Goal: Find specific page/section: Find specific page/section

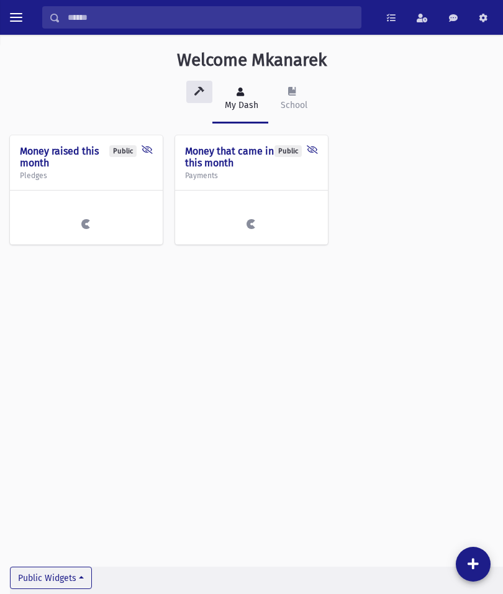
click at [127, 15] on input "Search" at bounding box center [210, 17] width 300 height 22
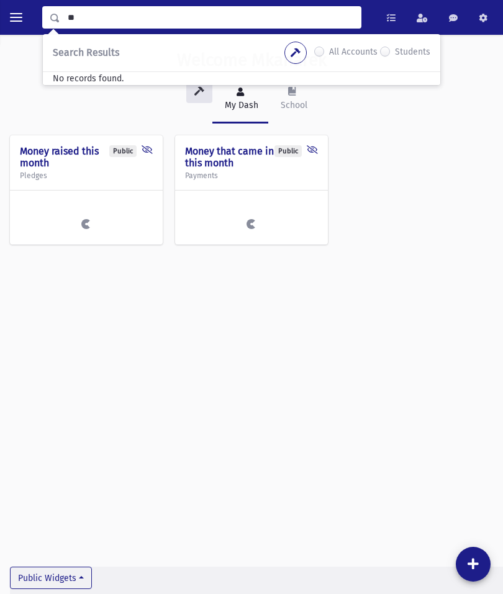
type input "*"
click at [23, 15] on button "toggle menu" at bounding box center [16, 17] width 22 height 22
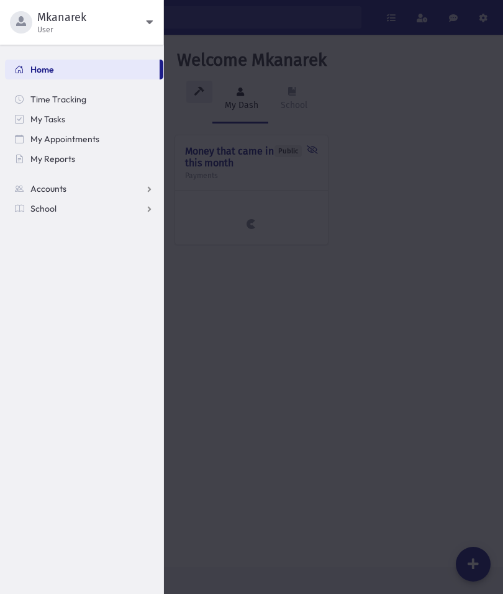
click at [37, 210] on span "School" at bounding box center [43, 208] width 26 height 11
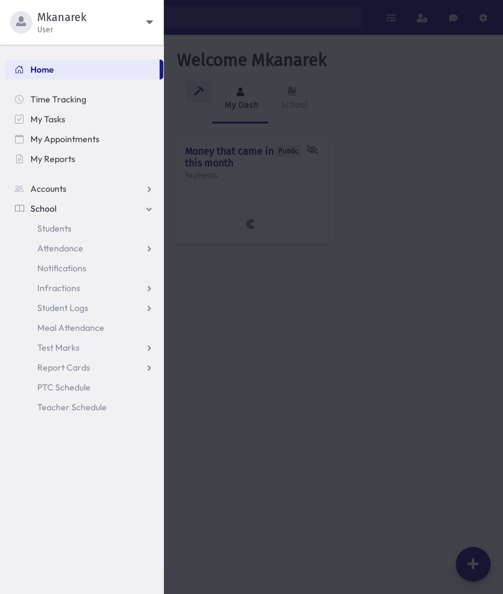
click at [48, 226] on span "Students" at bounding box center [54, 228] width 34 height 11
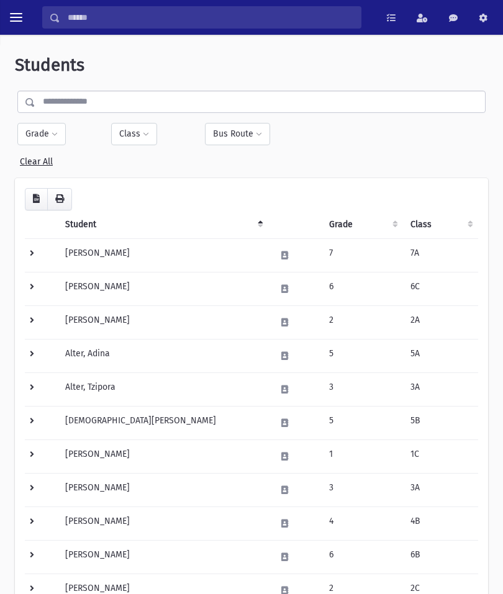
click at [69, 97] on input "text" at bounding box center [259, 102] width 449 height 22
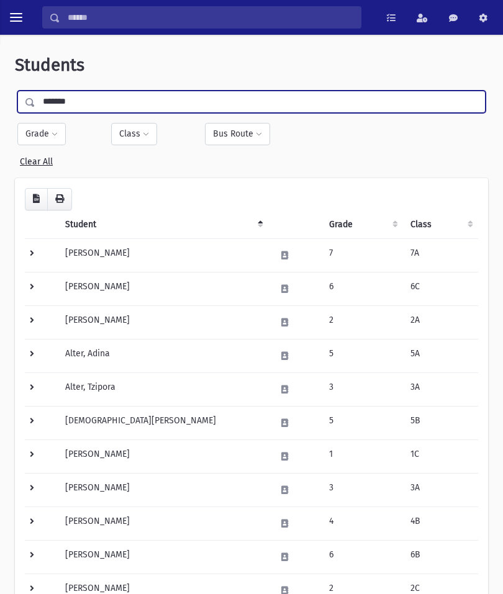
type input "*******"
click at [39, 97] on input "submit" at bounding box center [32, 99] width 35 height 17
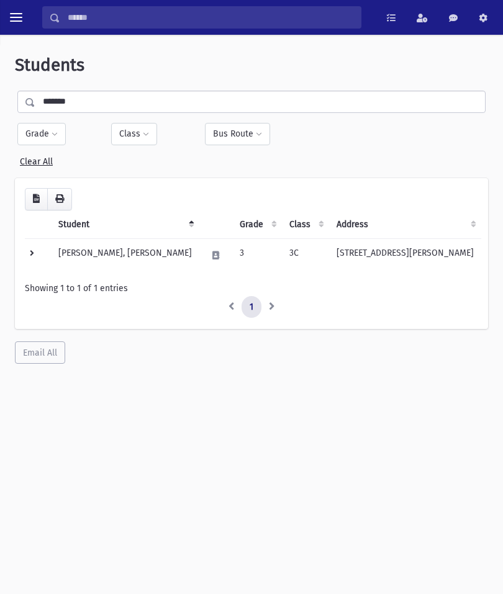
click at [42, 256] on td at bounding box center [38, 255] width 26 height 34
